Goal: Information Seeking & Learning: Learn about a topic

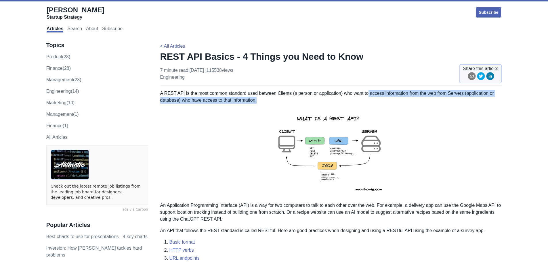
drag, startPoint x: 366, startPoint y: 94, endPoint x: 369, endPoint y: 104, distance: 10.7
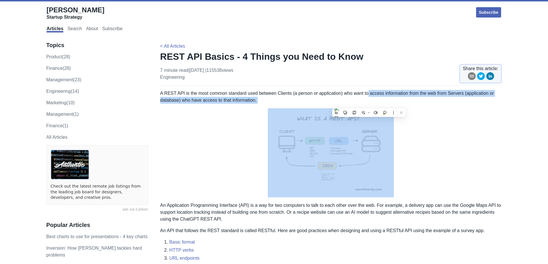
click at [258, 177] on p at bounding box center [330, 152] width 341 height 89
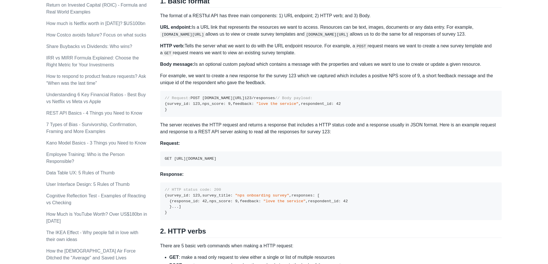
scroll to position [263, 0]
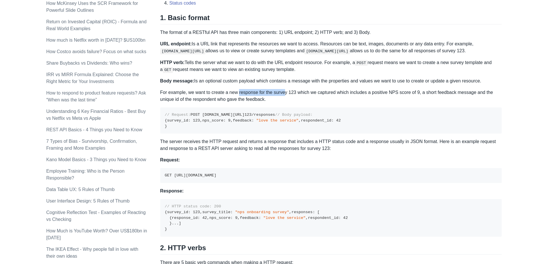
drag, startPoint x: 237, startPoint y: 91, endPoint x: 301, endPoint y: 89, distance: 63.3
click at [291, 88] on div "A REST API is the most common standard used between Clients (a person or applic…" at bounding box center [330, 257] width 341 height 861
click at [313, 44] on p "URL endpoint: Is a URL link that represents the resources we want to access. Re…" at bounding box center [330, 48] width 341 height 14
drag, startPoint x: 209, startPoint y: 50, endPoint x: 292, endPoint y: 48, distance: 82.5
click at [292, 48] on p "URL endpoint: Is a URL link that represents the resources we want to access. Re…" at bounding box center [330, 48] width 341 height 14
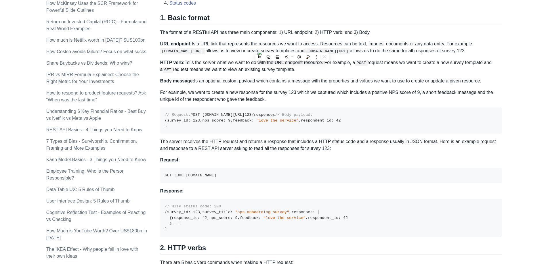
click at [312, 46] on p "URL endpoint: Is a URL link that represents the resources we want to access. Re…" at bounding box center [330, 48] width 341 height 14
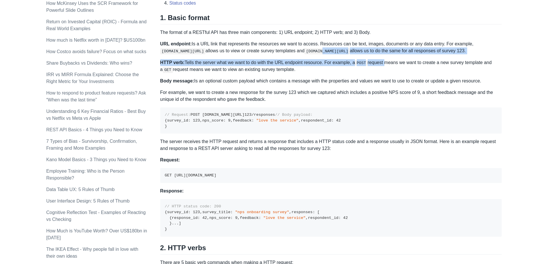
drag, startPoint x: 328, startPoint y: 51, endPoint x: 382, endPoint y: 55, distance: 54.5
click at [382, 55] on div "A REST API is the most common standard used between Clients (a person or applic…" at bounding box center [330, 257] width 341 height 861
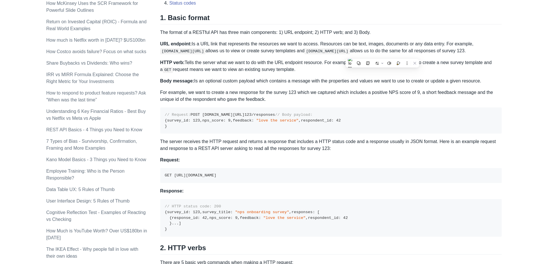
click at [371, 43] on p "URL endpoint: Is a URL link that represents the resources we want to access. Re…" at bounding box center [330, 48] width 341 height 14
drag, startPoint x: 329, startPoint y: 41, endPoint x: 357, endPoint y: 41, distance: 28.2
click at [357, 41] on p "URL endpoint: Is a URL link that represents the resources we want to access. Re…" at bounding box center [330, 48] width 341 height 14
click at [350, 43] on p "URL endpoint: Is a URL link that represents the resources we want to access. Re…" at bounding box center [330, 48] width 341 height 14
drag, startPoint x: 257, startPoint y: 43, endPoint x: 341, endPoint y: 45, distance: 83.7
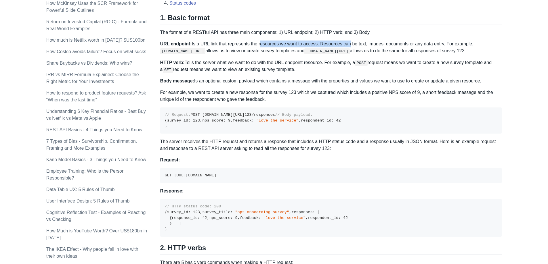
click at [341, 45] on p "URL endpoint: Is a URL link that represents the resources we want to access. Re…" at bounding box center [330, 48] width 341 height 14
click at [338, 44] on p "URL endpoint: Is a URL link that represents the resources we want to access. Re…" at bounding box center [330, 48] width 341 height 14
click at [312, 43] on p "URL endpoint: Is a URL link that represents the resources we want to access. Re…" at bounding box center [330, 48] width 341 height 14
drag, startPoint x: 314, startPoint y: 43, endPoint x: 403, endPoint y: 42, distance: 88.5
click at [440, 43] on p "URL endpoint: Is a URL link that represents the resources we want to access. Re…" at bounding box center [330, 48] width 341 height 14
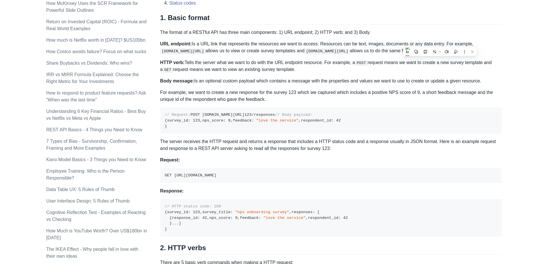
click at [268, 45] on p "URL endpoint: Is a URL link that represents the resources we want to access. Re…" at bounding box center [330, 48] width 341 height 14
drag, startPoint x: 224, startPoint y: 49, endPoint x: 298, endPoint y: 49, distance: 73.6
click at [298, 49] on p "URL endpoint: Is a URL link that represents the resources we want to access. Re…" at bounding box center [330, 48] width 341 height 14
click at [302, 47] on p "URL endpoint: Is a URL link that represents the resources we want to access. Re…" at bounding box center [330, 48] width 341 height 14
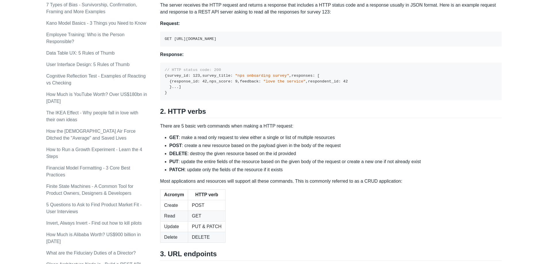
scroll to position [385, 0]
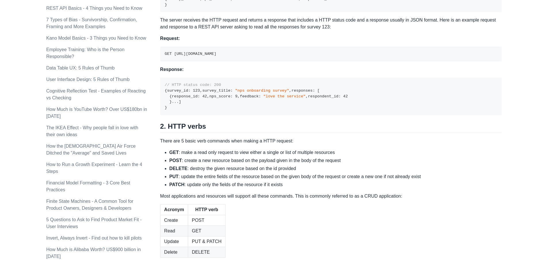
click at [410, 30] on p "The server receives the HTTP request and returns a response that includes a HTT…" at bounding box center [330, 24] width 341 height 14
drag, startPoint x: 410, startPoint y: 60, endPoint x: 406, endPoint y: 58, distance: 4.8
click at [406, 30] on p "The server receives the HTTP request and returns a response that includes a HTT…" at bounding box center [330, 24] width 341 height 14
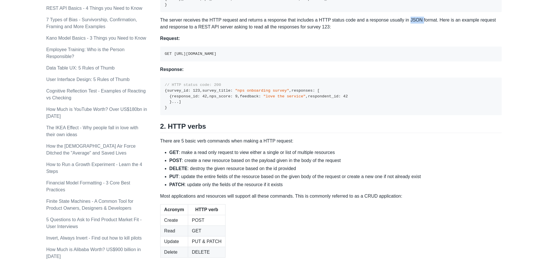
click at [413, 30] on p "The server receives the HTTP request and returns a response that includes a HTT…" at bounding box center [330, 24] width 341 height 14
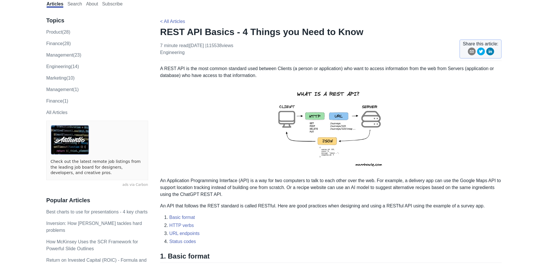
scroll to position [15, 0]
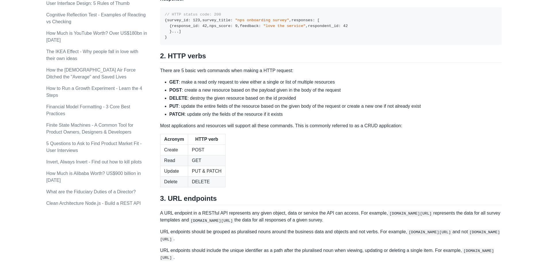
scroll to position [457, 0]
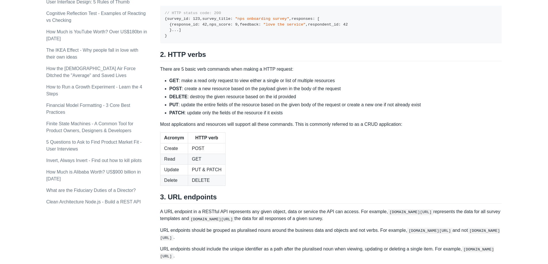
click at [547, 130] on html "REST API Basics - 4 Things you Need to Know [PERSON_NAME] Startup Strategy Subs…" at bounding box center [274, 108] width 548 height 1130
